Goal: Information Seeking & Learning: Learn about a topic

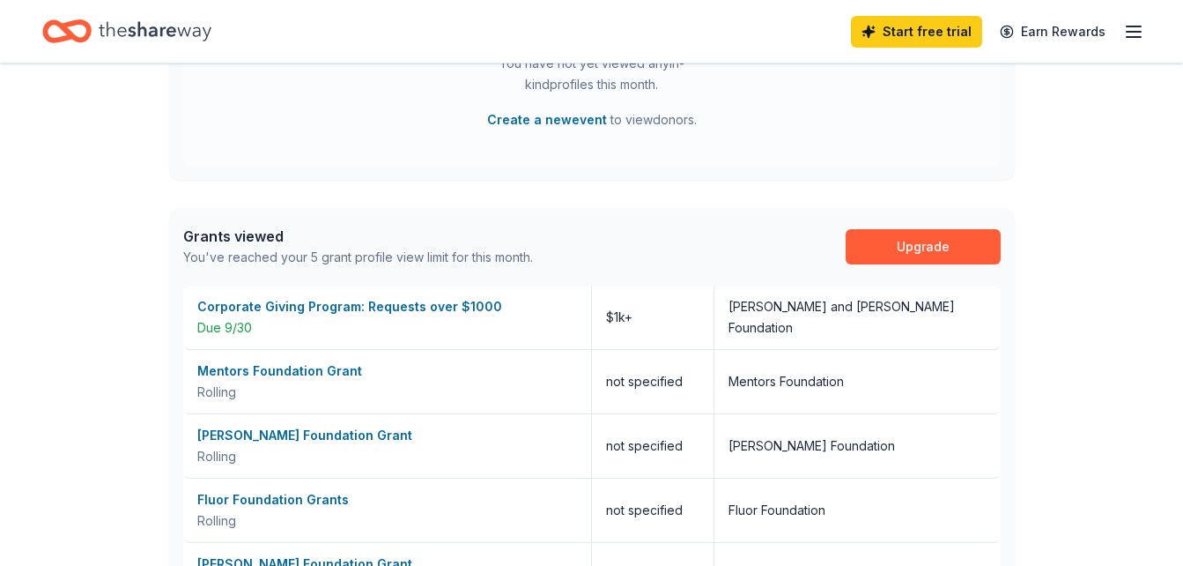
scroll to position [599, 0]
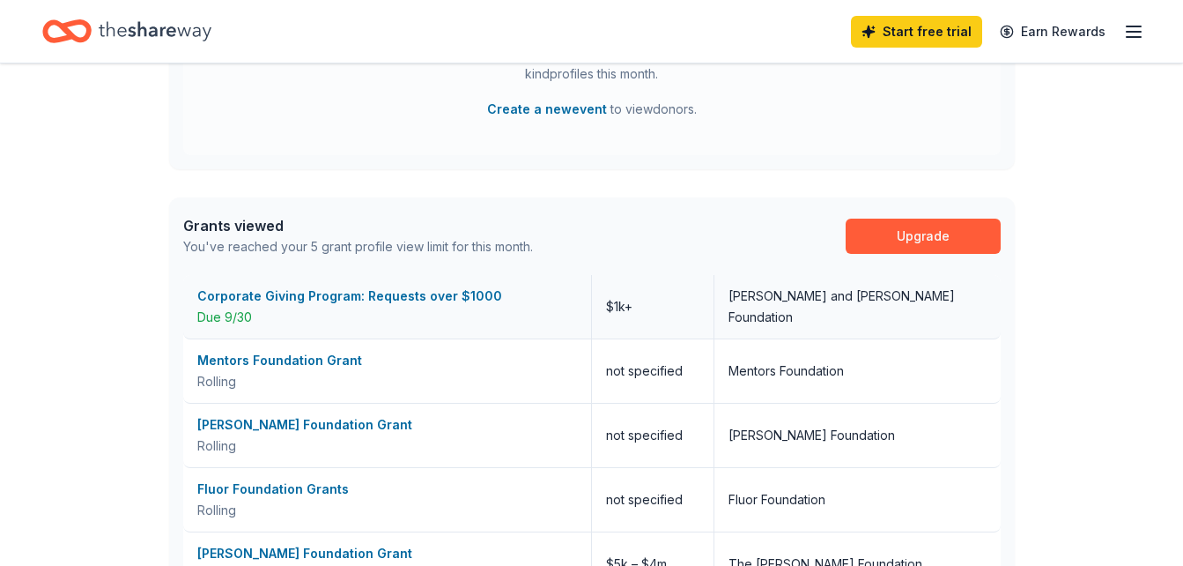
click at [388, 293] on div "Corporate Giving Program: Requests over $1000" at bounding box center [387, 295] width 380 height 21
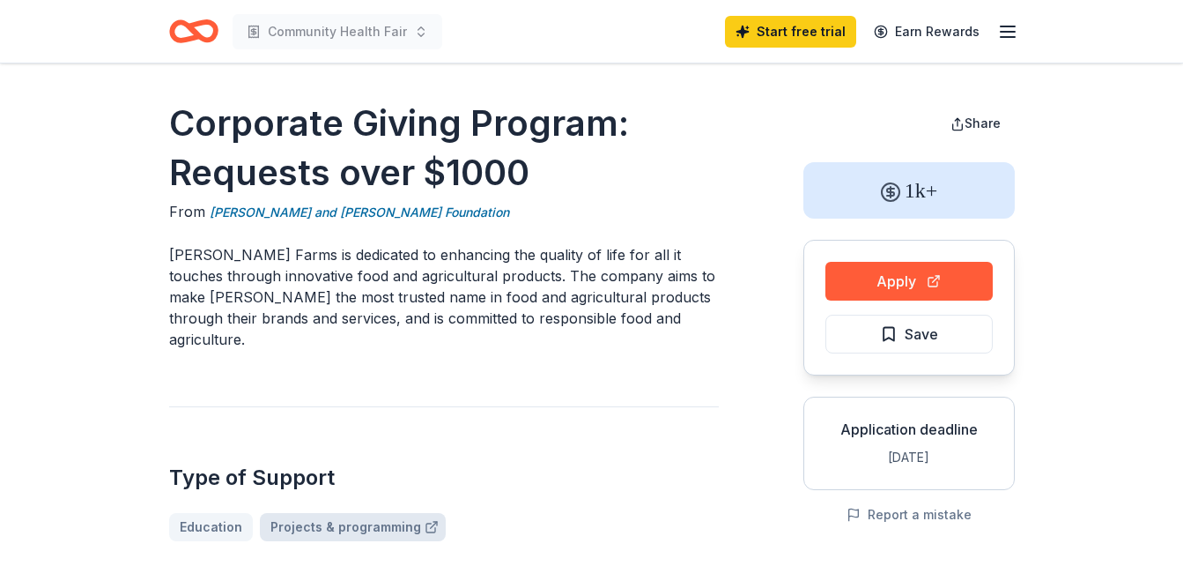
click at [355, 513] on link "Projects & programming" at bounding box center [353, 527] width 186 height 28
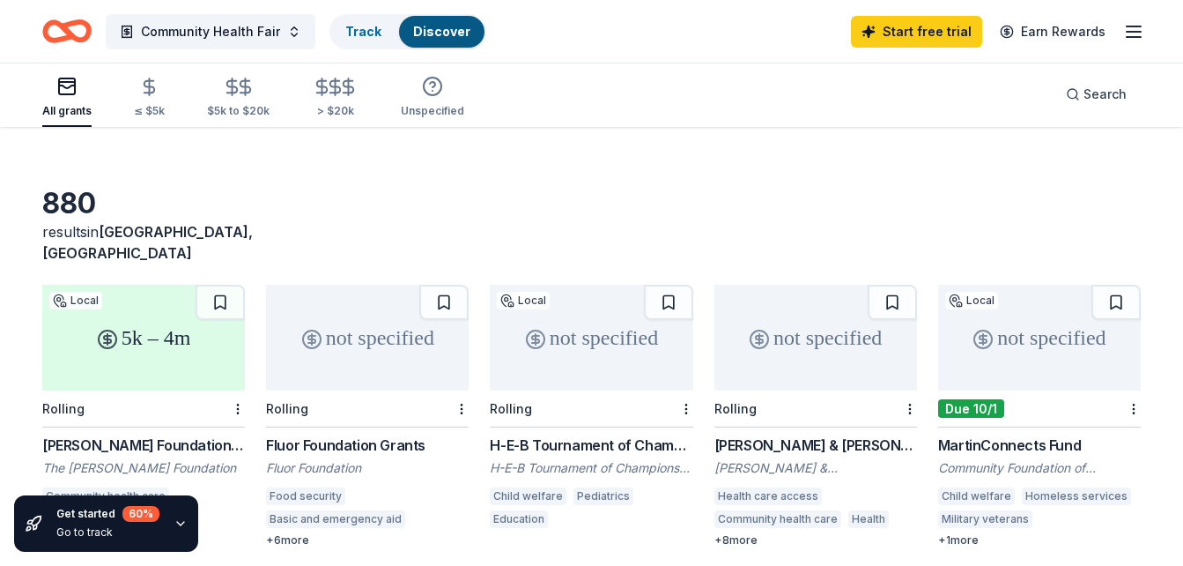
scroll to position [35, 0]
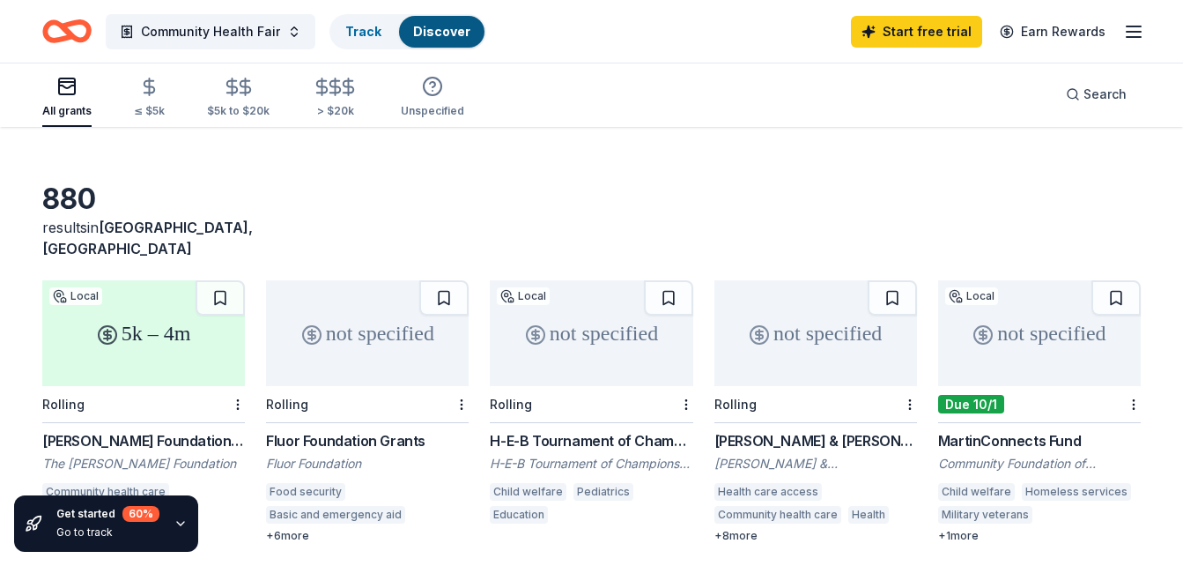
click at [188, 483] on div "Get started 60 % Go to track" at bounding box center [150, 523] width 301 height 85
click at [162, 404] on div "5k – 4m Local Rolling [PERSON_NAME] Foundation Grant The [PERSON_NAME] Foundati…" at bounding box center [143, 411] width 203 height 263
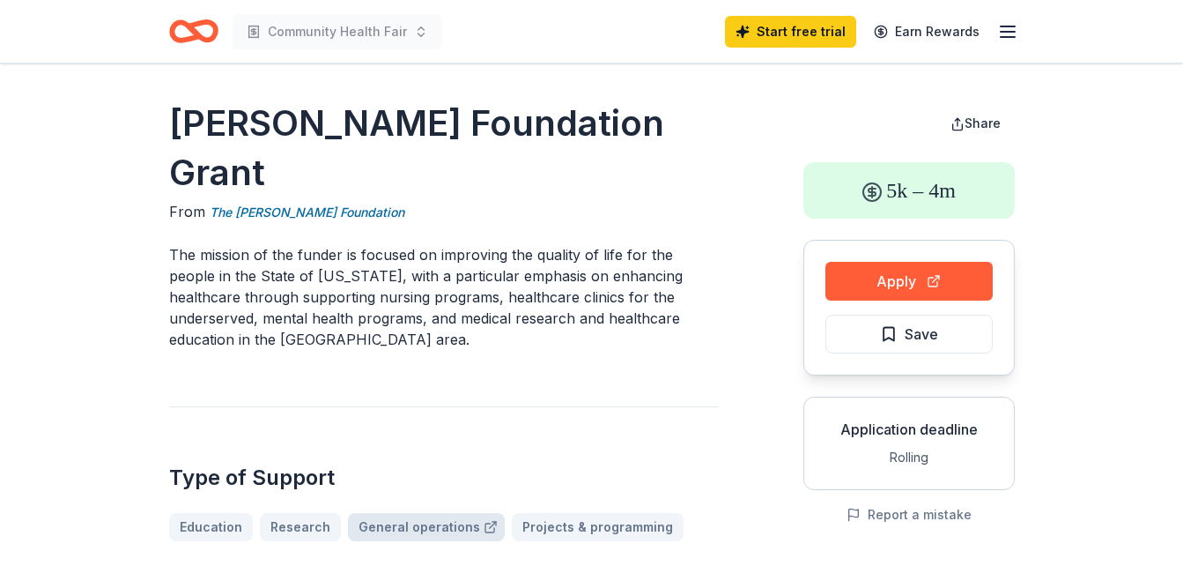
click at [416, 513] on link "General operations" at bounding box center [426, 527] width 157 height 28
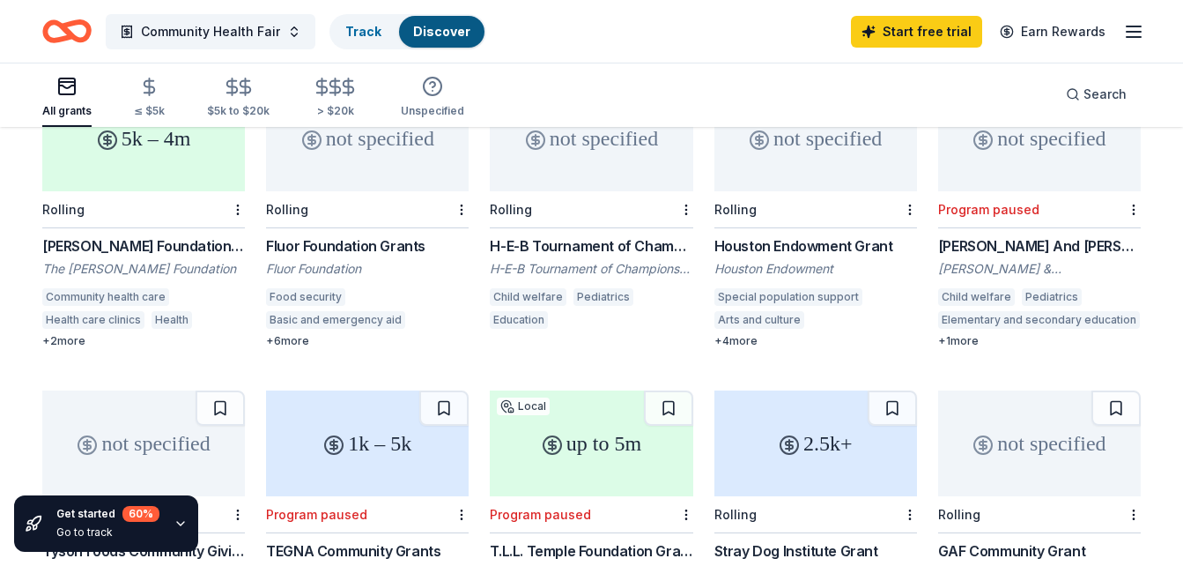
scroll to position [247, 0]
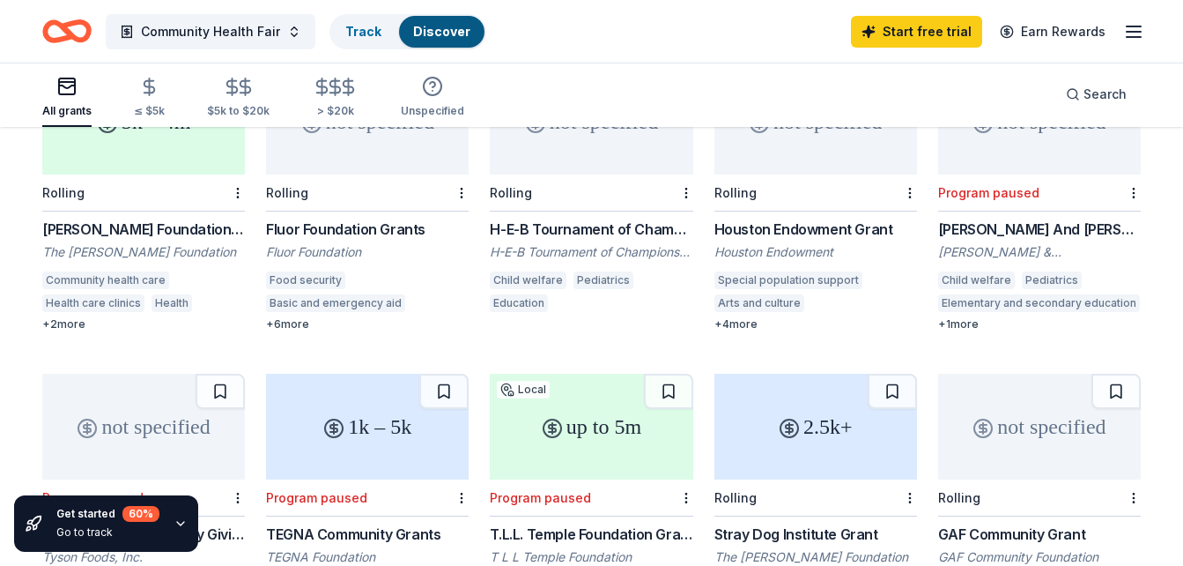
click at [116, 271] on div "Community health care" at bounding box center [105, 280] width 127 height 18
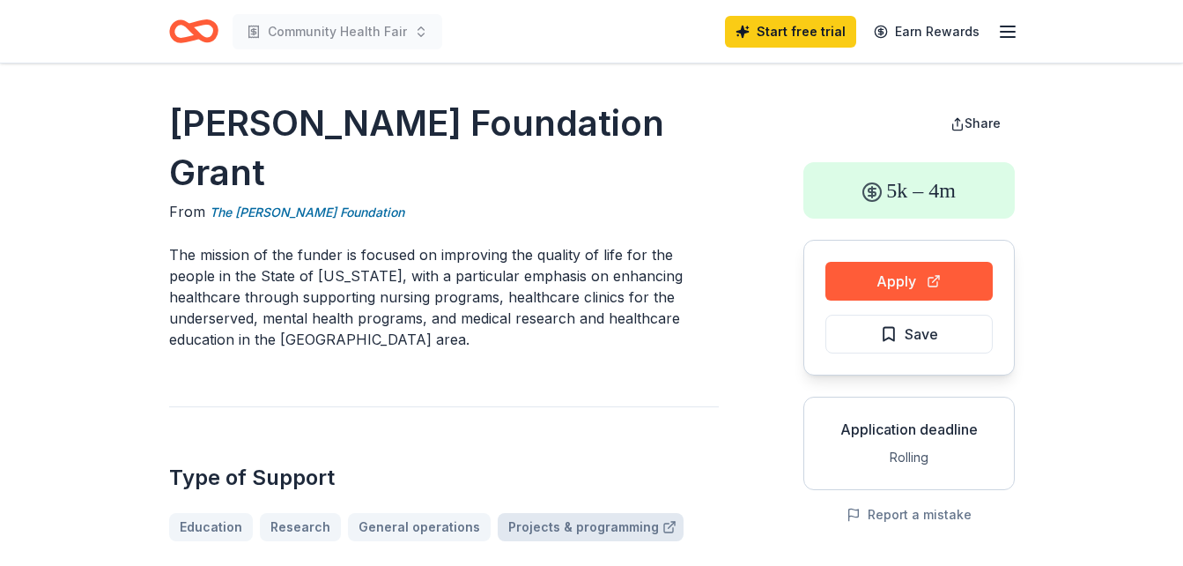
click at [589, 513] on link "Projects & programming" at bounding box center [591, 527] width 186 height 28
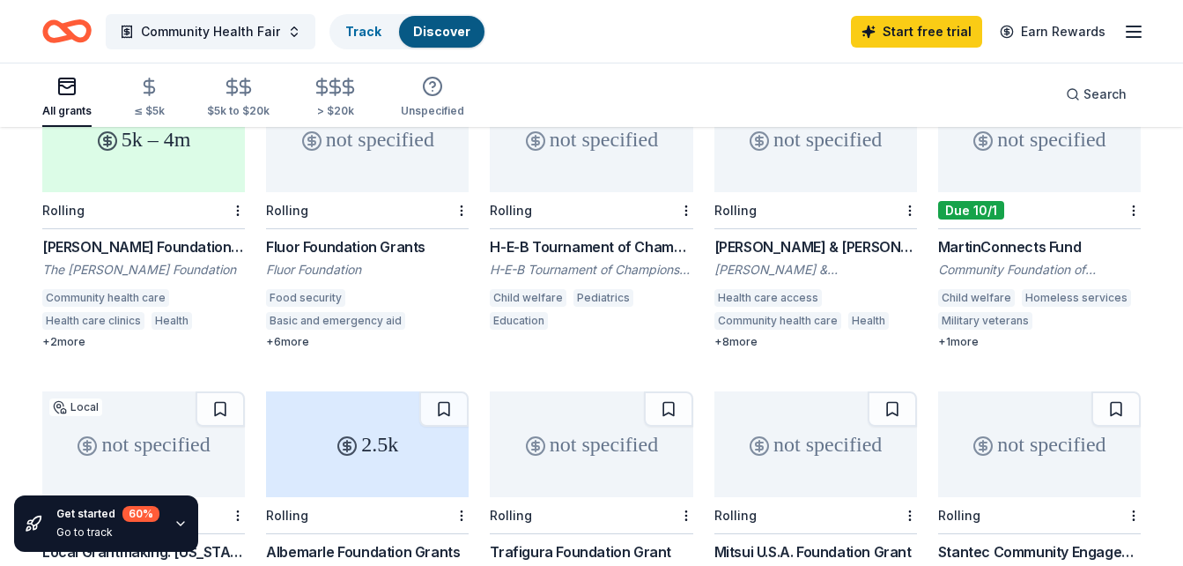
scroll to position [223, 0]
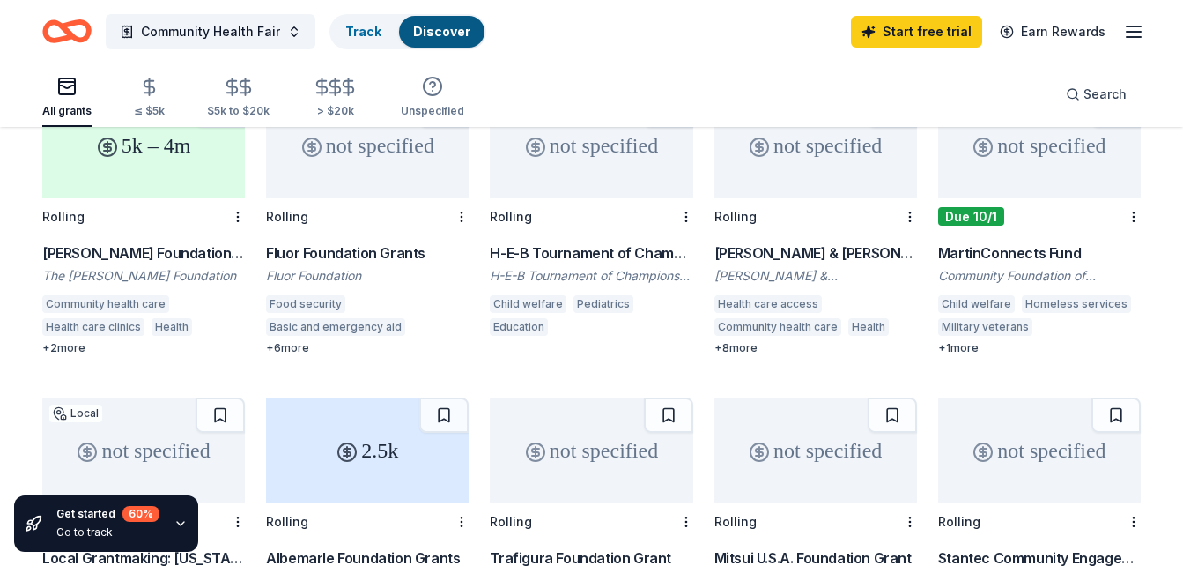
click at [120, 295] on div "Community health care" at bounding box center [105, 304] width 127 height 18
click at [317, 295] on div "Food security" at bounding box center [305, 304] width 79 height 18
click at [850, 242] on div "[PERSON_NAME] & [PERSON_NAME][US_STATE] Foundation Grants" at bounding box center [815, 252] width 203 height 21
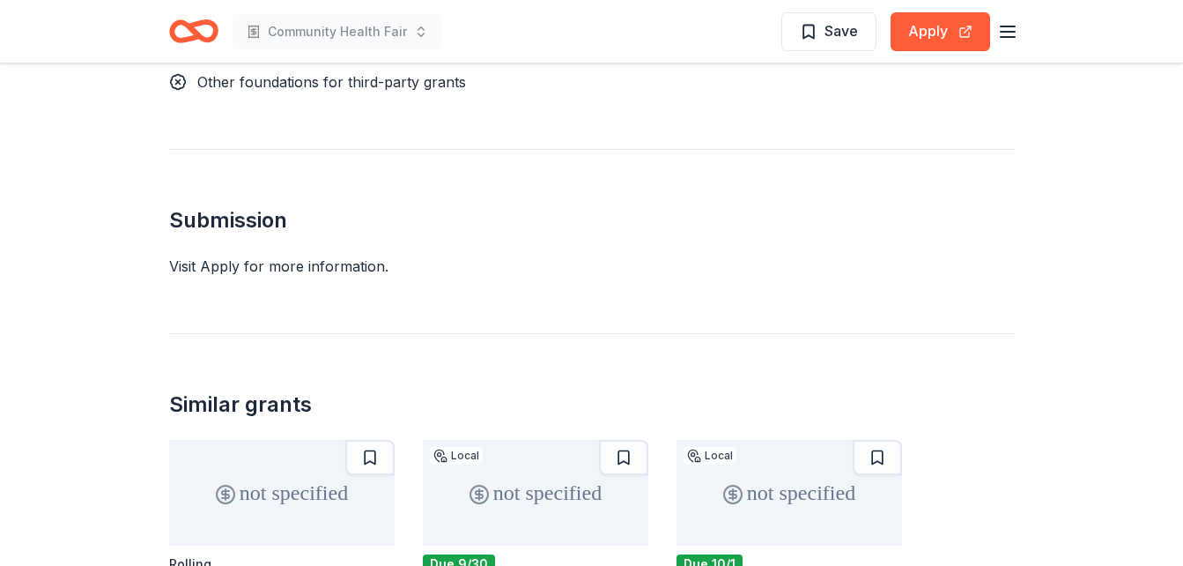
scroll to position [1832, 0]
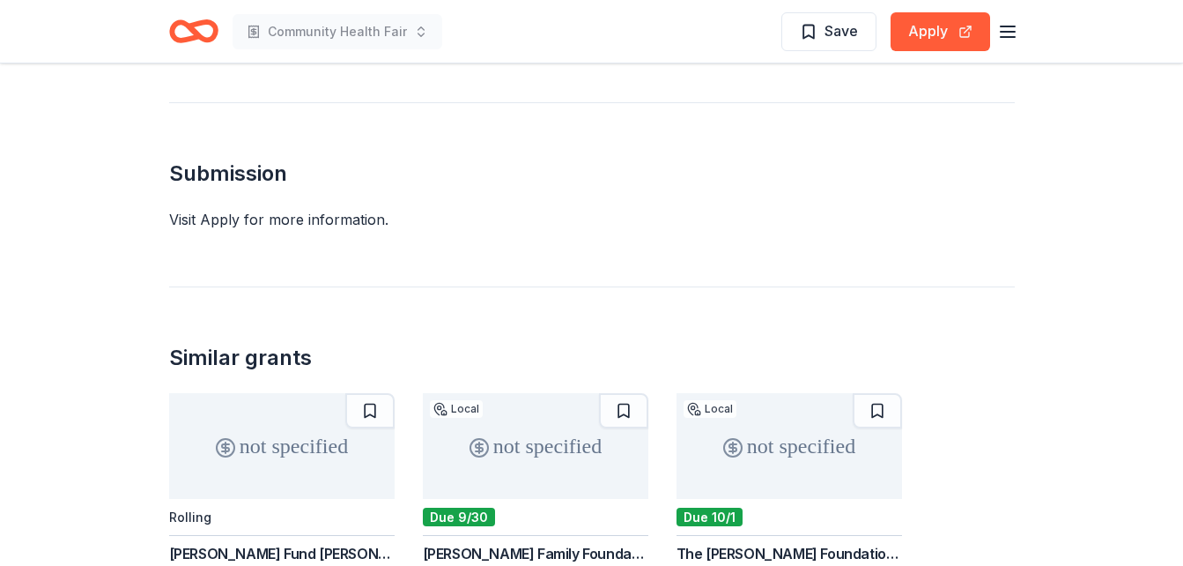
click at [322, 209] on div "Visit Apply for more information." at bounding box center [592, 219] width 846 height 21
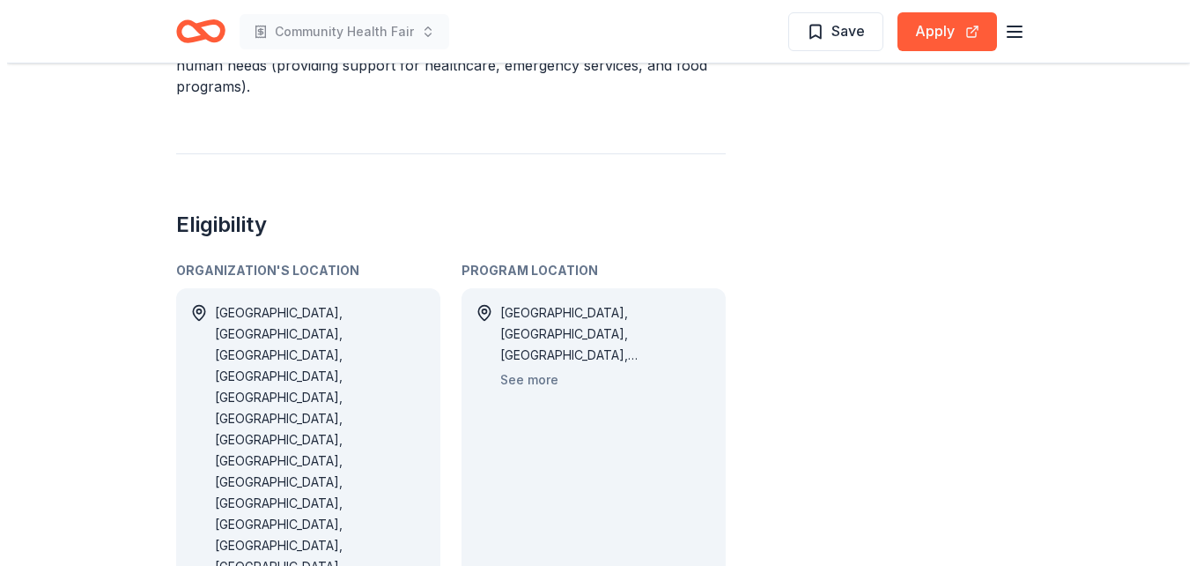
scroll to position [811, 0]
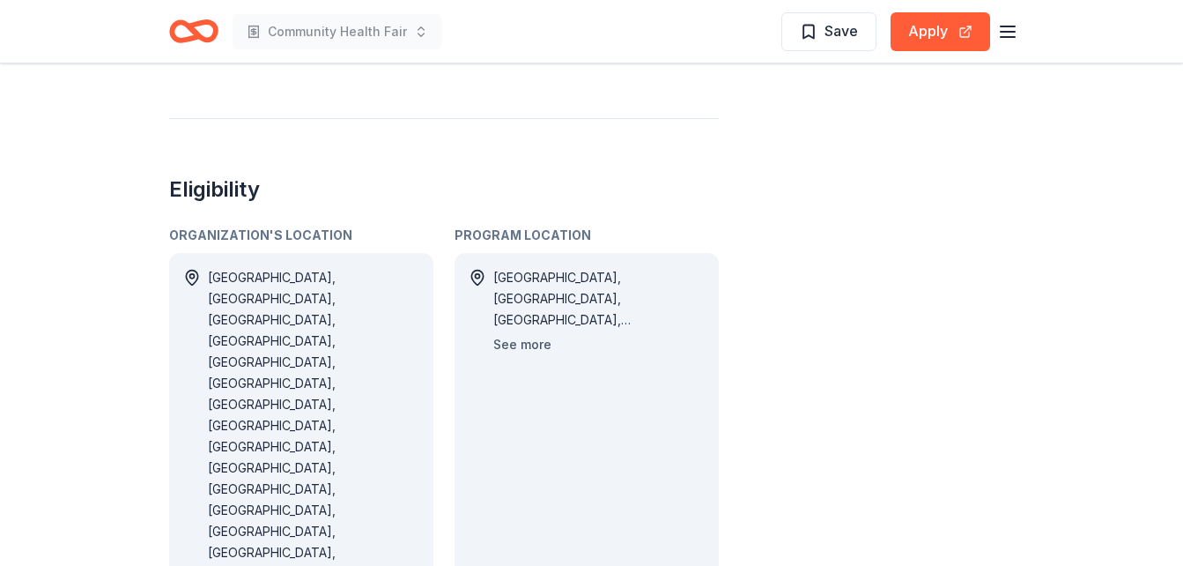
click at [528, 345] on button "See more" at bounding box center [522, 344] width 58 height 21
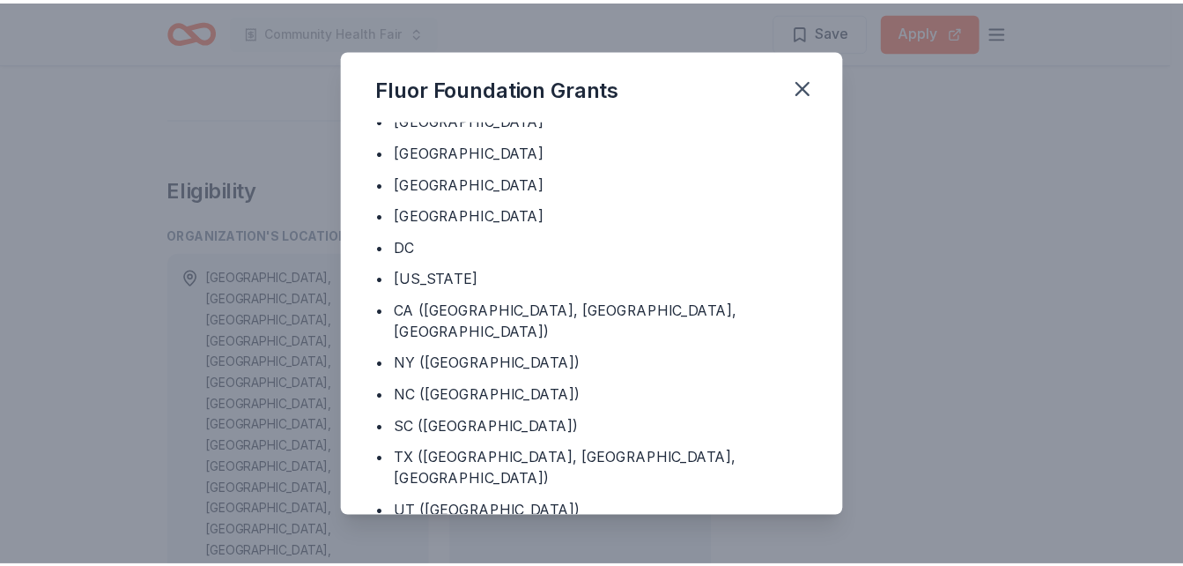
scroll to position [740, 0]
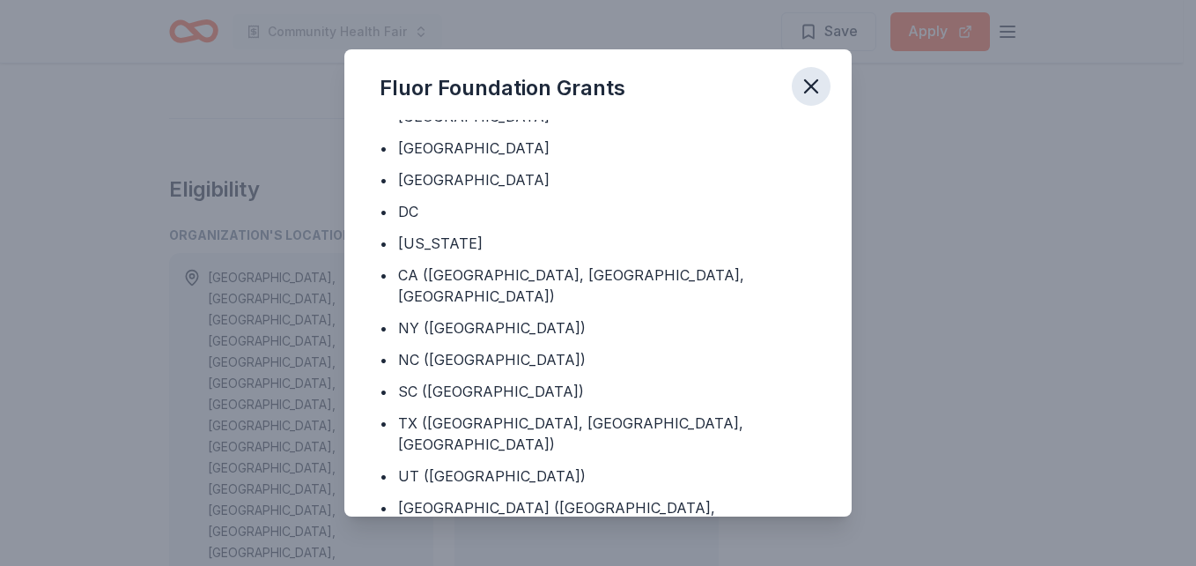
click at [813, 85] on icon "button" at bounding box center [811, 86] width 12 height 12
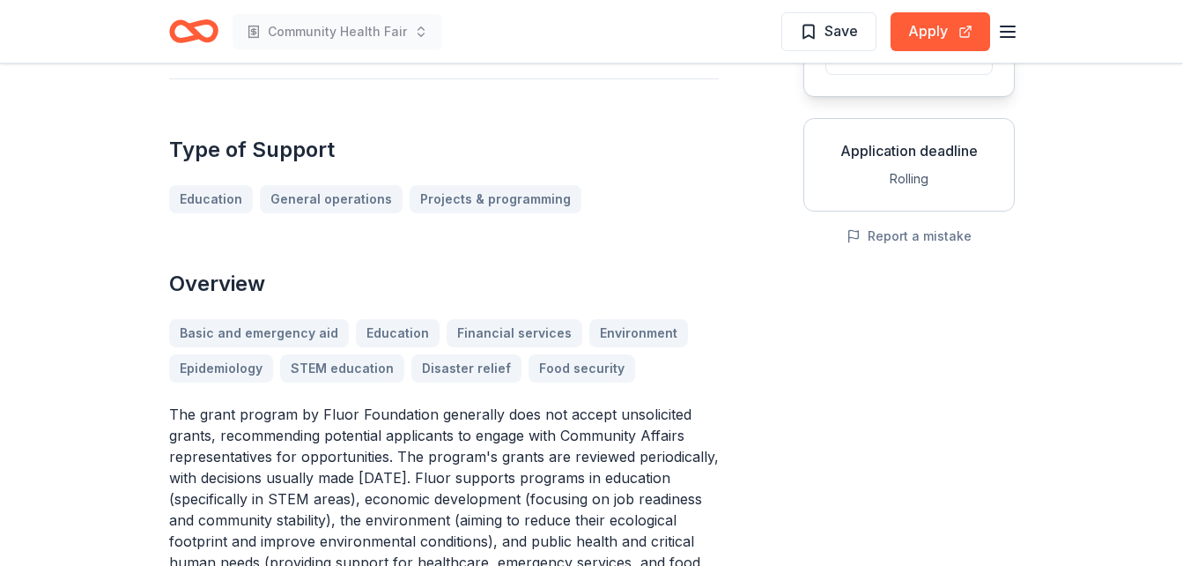
scroll to position [256, 0]
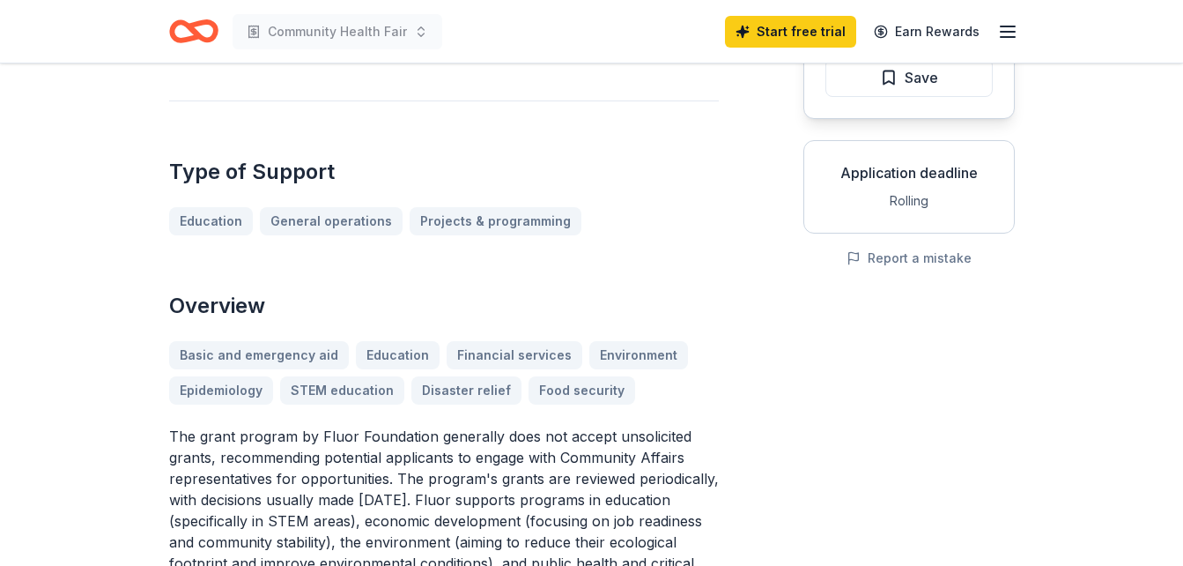
click at [903, 174] on div "Application deadline" at bounding box center [908, 172] width 181 height 21
click at [540, 389] on div "Basic and emergency aid Education Financial services Environment Epidemiology S…" at bounding box center [444, 372] width 550 height 63
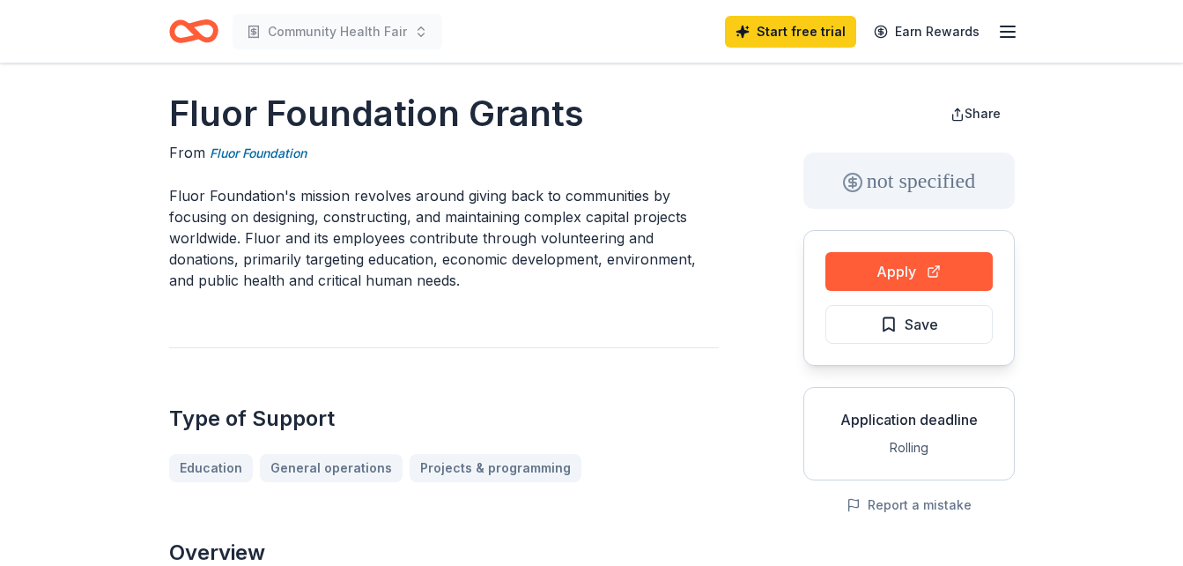
scroll to position [0, 0]
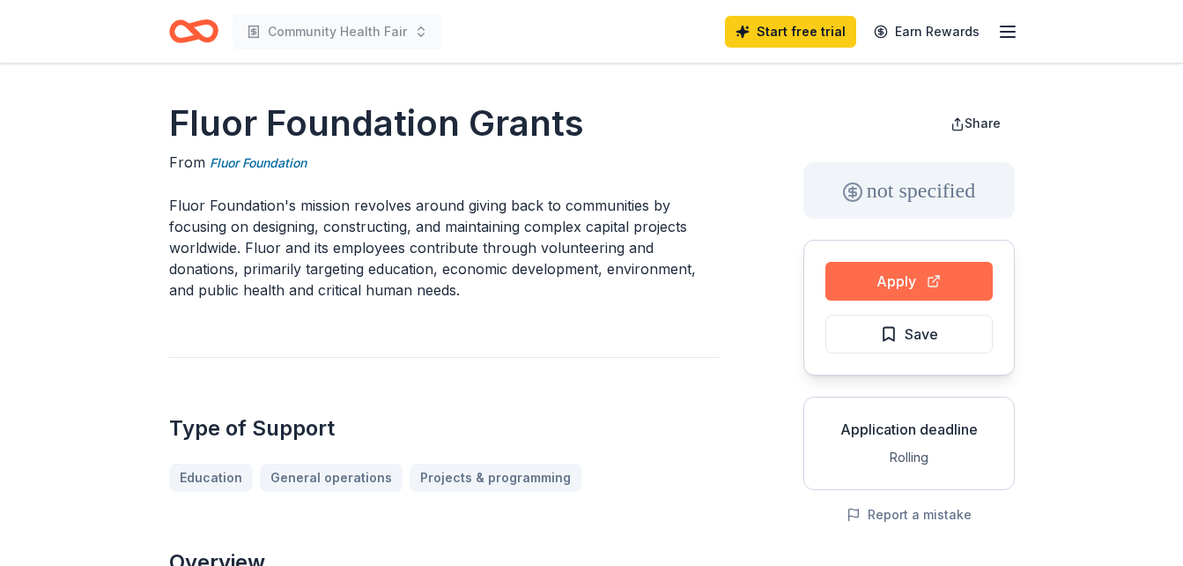
click at [907, 278] on button "Apply" at bounding box center [908, 281] width 167 height 39
click at [906, 276] on button "Apply" at bounding box center [908, 281] width 167 height 39
